Goal: Find specific page/section: Find specific page/section

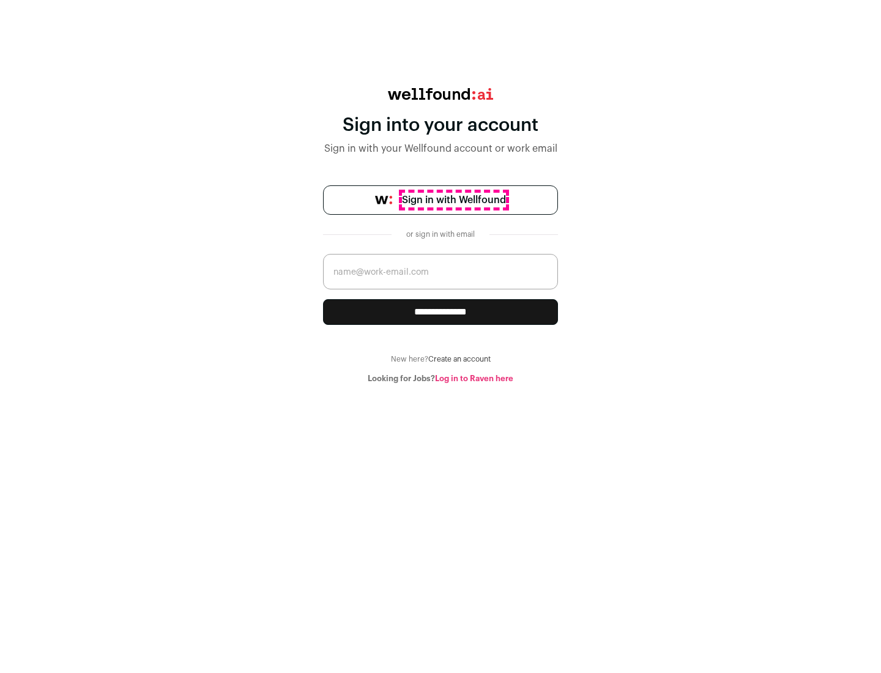
click at [453, 200] on span "Sign in with Wellfound" at bounding box center [454, 200] width 104 height 15
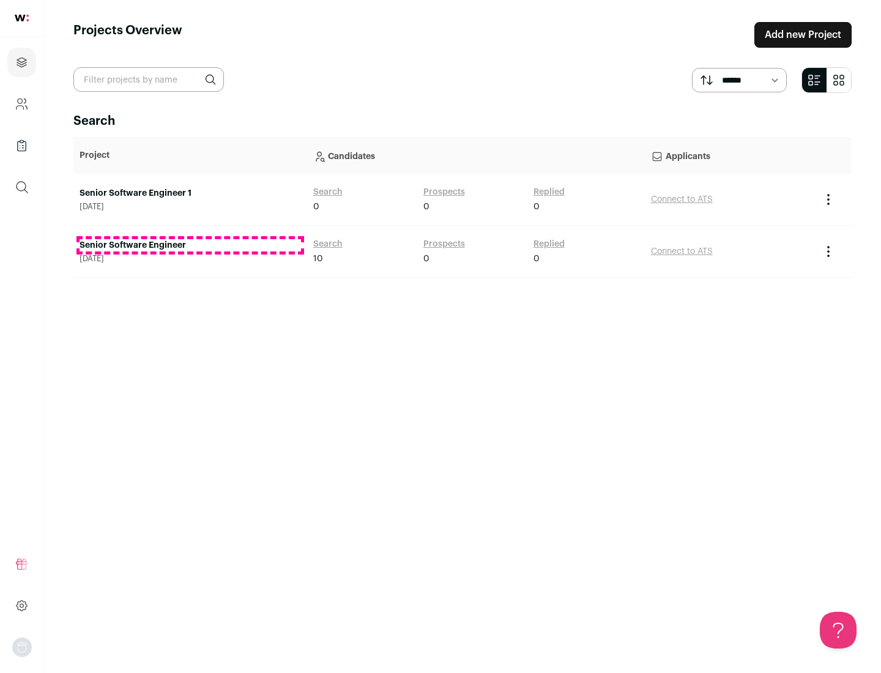
click at [190, 245] on link "Senior Software Engineer" at bounding box center [190, 245] width 221 height 12
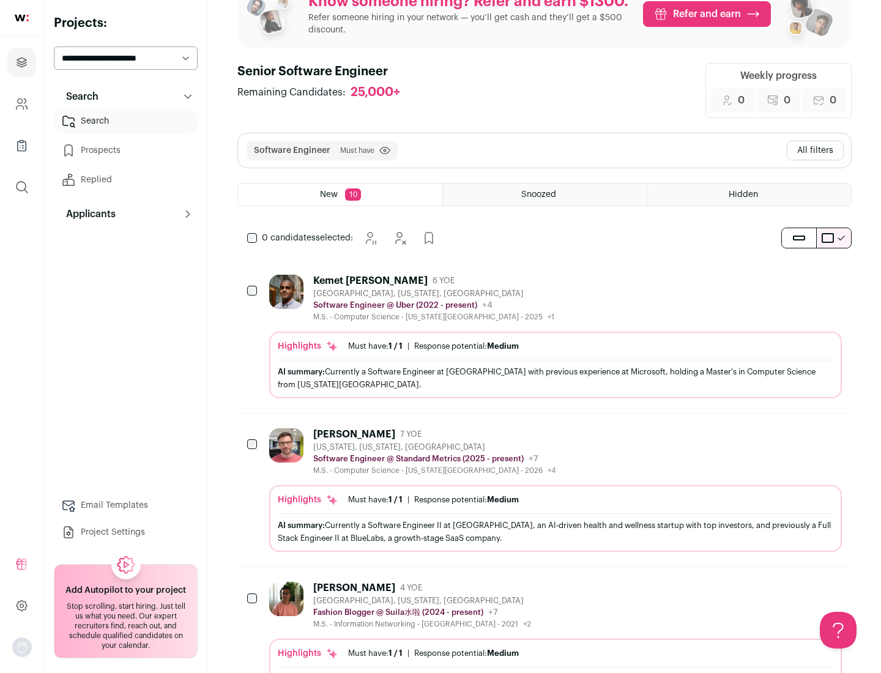
click at [544, 336] on div "Highlights Must have: 1 / 1 How many must haves have been fulfilled? | Response…" at bounding box center [555, 364] width 572 height 67
